Goal: Task Accomplishment & Management: Manage account settings

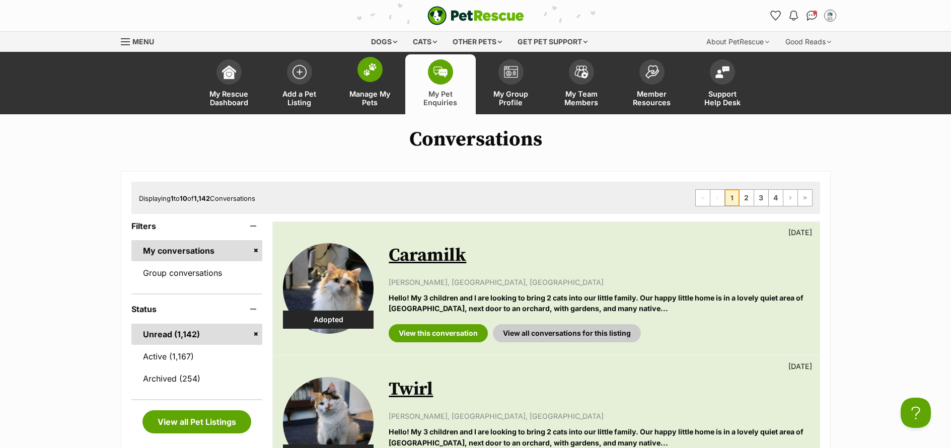
click at [370, 104] on span "Manage My Pets" at bounding box center [369, 98] width 45 height 17
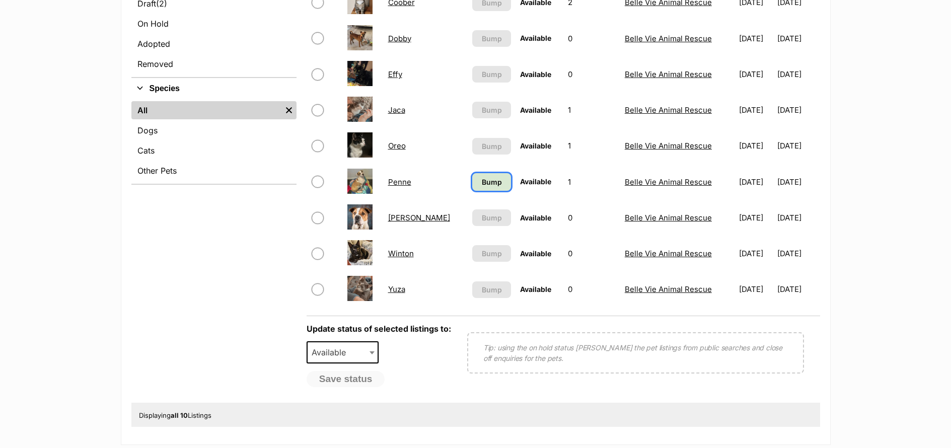
click at [482, 186] on span "Bump" at bounding box center [492, 182] width 20 height 11
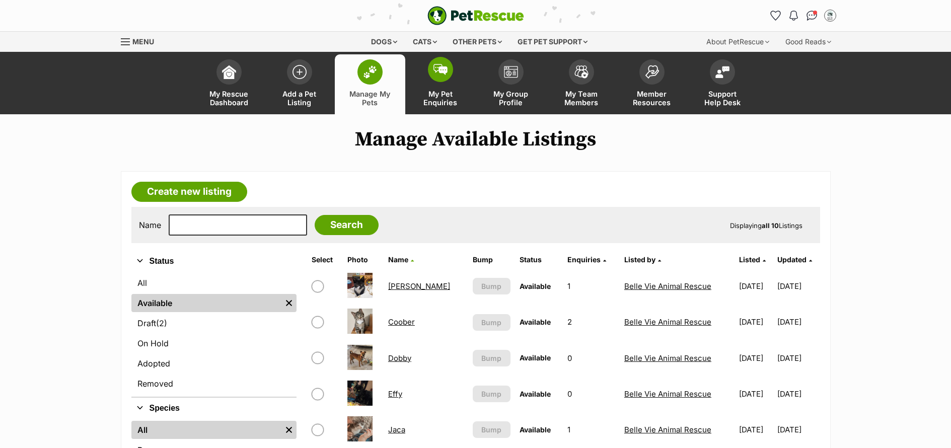
click at [446, 105] on span "My Pet Enquiries" at bounding box center [440, 98] width 45 height 17
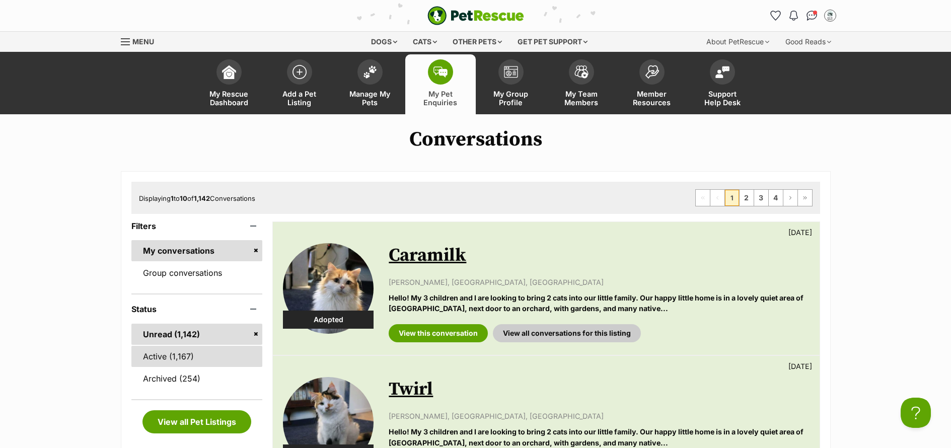
click at [183, 360] on link "Active (1,167)" at bounding box center [196, 356] width 131 height 21
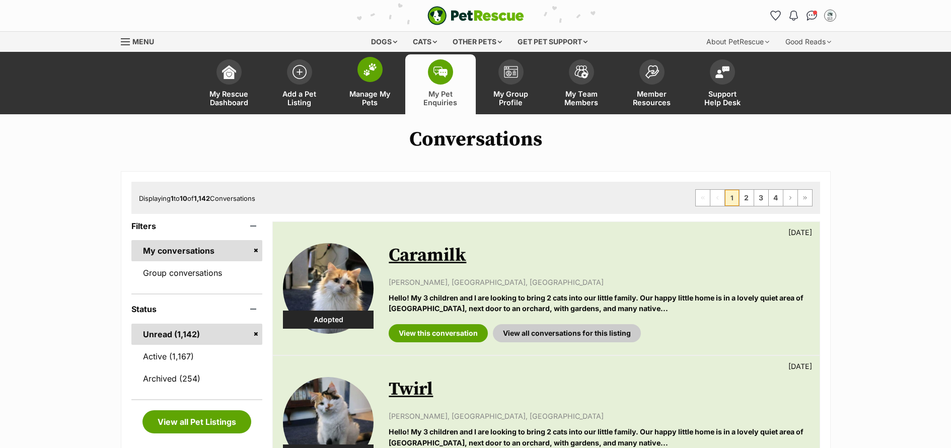
click at [368, 103] on span "Manage My Pets" at bounding box center [369, 98] width 45 height 17
